Goal: Communication & Community: Answer question/provide support

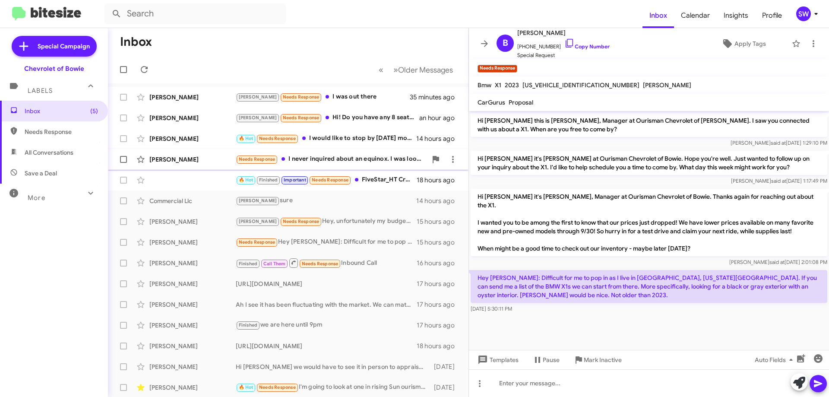
click at [336, 159] on div "Needs Response I never inquired about an equinox. I was looking for a used lowe…" at bounding box center [331, 159] width 191 height 10
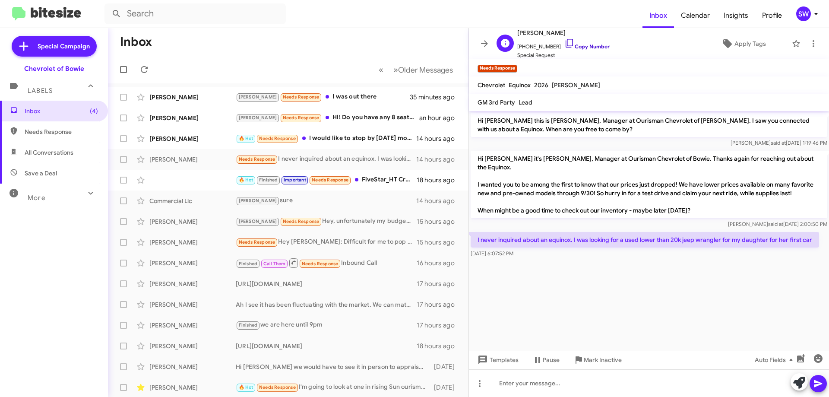
click at [565, 41] on icon at bounding box center [570, 43] width 10 height 10
click at [623, 239] on p "I never inquired about an equinox. I was looking for a used lower than 20k jeep…" at bounding box center [645, 240] width 349 height 16
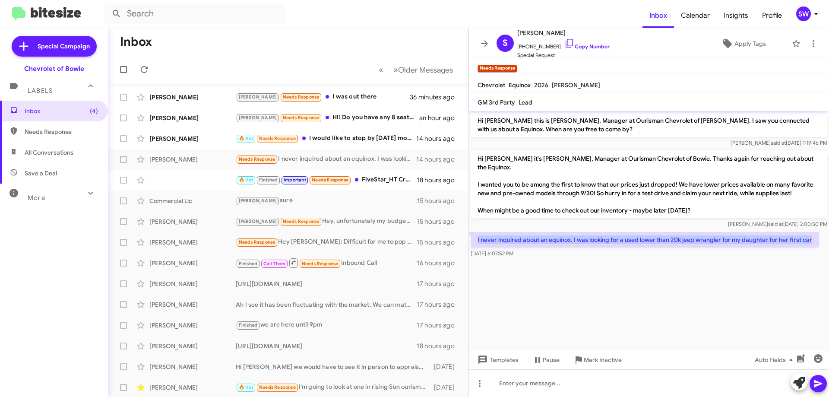
click at [623, 239] on p "I never inquired about an equinox. I was looking for a used lower than 20k jeep…" at bounding box center [645, 240] width 349 height 16
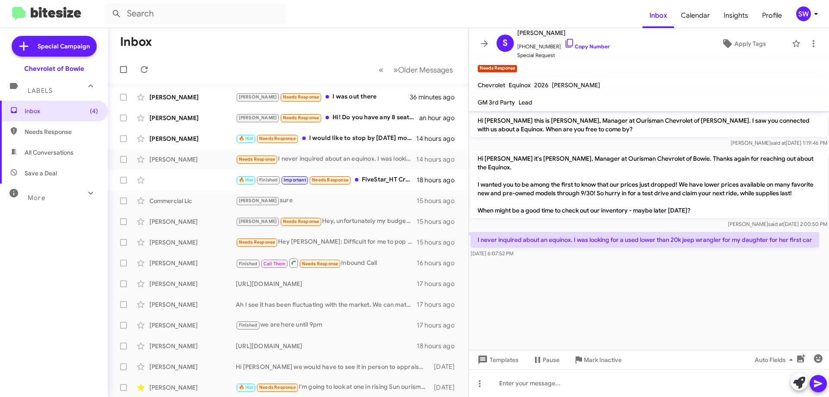
drag, startPoint x: 606, startPoint y: 253, endPoint x: 600, endPoint y: 254, distance: 6.1
click at [606, 253] on div "[DATE] 6:07:52 PM" at bounding box center [645, 253] width 349 height 9
drag, startPoint x: 572, startPoint y: 240, endPoint x: 822, endPoint y: 242, distance: 249.7
click at [822, 242] on div "I never inquired about an equinox. I was looking for a used lower than 20k jeep…" at bounding box center [649, 244] width 360 height 29
copy p "I was looking for a used lower than 20k jeep wrangler for my daughter for her f…"
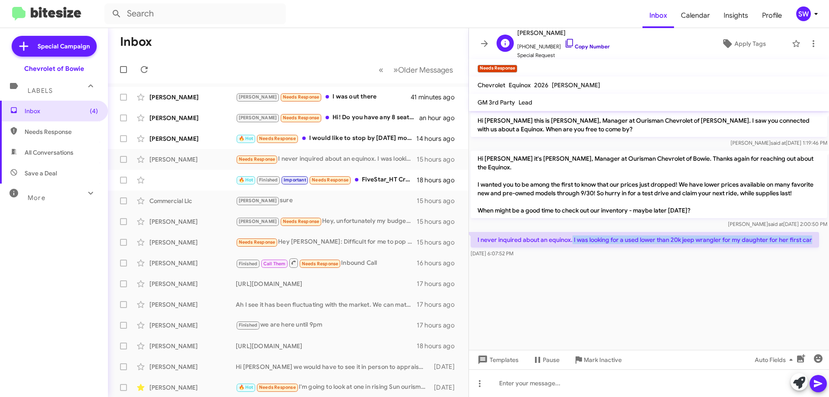
drag, startPoint x: 560, startPoint y: 42, endPoint x: 578, endPoint y: 48, distance: 18.7
click at [565, 42] on icon at bounding box center [570, 43] width 10 height 10
copy p "I was looking for a used lower than 20k jeep wrangler for my daughter for her f…"
